Goal: Find contact information: Obtain details needed to contact an individual or organization

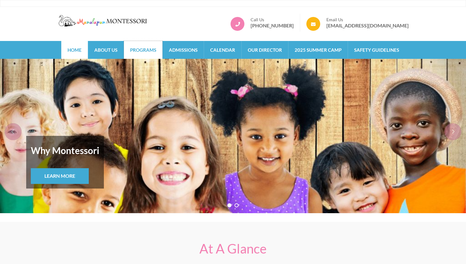
click at [141, 54] on link "Programs" at bounding box center [143, 50] width 39 height 18
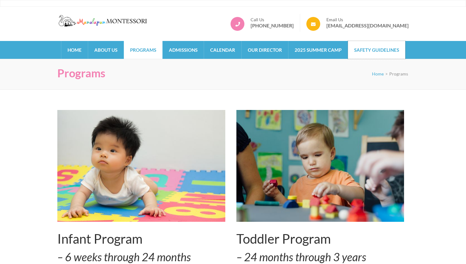
click at [378, 51] on link "Safety Guidelines" at bounding box center [376, 50] width 57 height 18
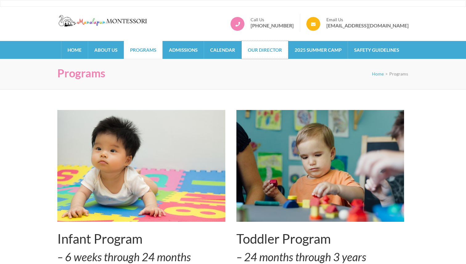
click at [263, 51] on link "Our Director" at bounding box center [265, 50] width 47 height 18
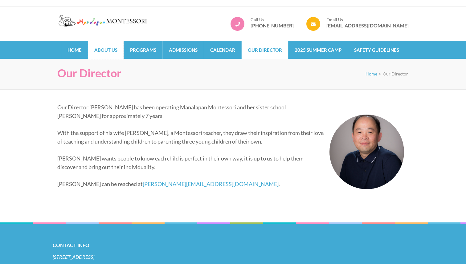
click at [105, 53] on link "About Us" at bounding box center [105, 50] width 35 height 18
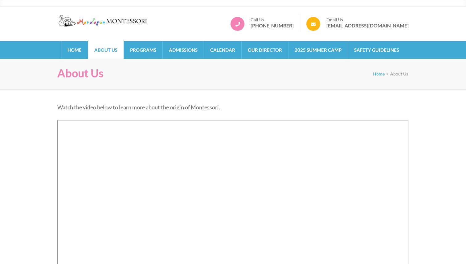
drag, startPoint x: 410, startPoint y: 29, endPoint x: 413, endPoint y: 30, distance: 3.3
click at [413, 30] on div "Manalapan Montessori – #1 Rated Child Day Care Center in [GEOGRAPHIC_DATA] [GEO…" at bounding box center [233, 23] width 361 height 18
drag, startPoint x: 412, startPoint y: 26, endPoint x: 399, endPoint y: 30, distance: 13.9
click at [398, 30] on div "Manalapan Montessori – #1 Rated Child Day Care Center in Manalapan NJ Call Us 7…" at bounding box center [233, 23] width 361 height 18
click at [399, 30] on li "Email Us info@manalapanmontessori.com" at bounding box center [354, 23] width 109 height 18
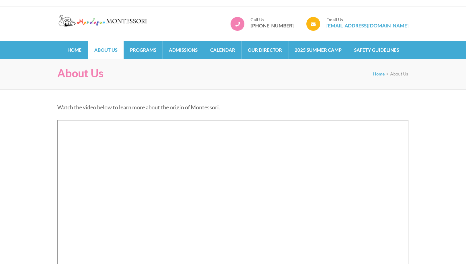
drag, startPoint x: 336, startPoint y: 30, endPoint x: 380, endPoint y: 22, distance: 44.8
click at [380, 22] on li "Email Us info@manalapanmontessori.com" at bounding box center [354, 23] width 109 height 18
click at [380, 22] on link "[EMAIL_ADDRESS][DOMAIN_NAME]" at bounding box center [367, 25] width 82 height 6
drag, startPoint x: 408, startPoint y: 31, endPoint x: 336, endPoint y: 28, distance: 72.2
click at [336, 28] on li "Email Us [EMAIL_ADDRESS][DOMAIN_NAME]" at bounding box center [354, 23] width 109 height 18
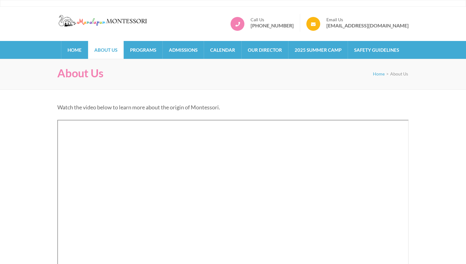
copy link "[EMAIL_ADDRESS][DOMAIN_NAME]"
